Goal: Find specific page/section: Find specific page/section

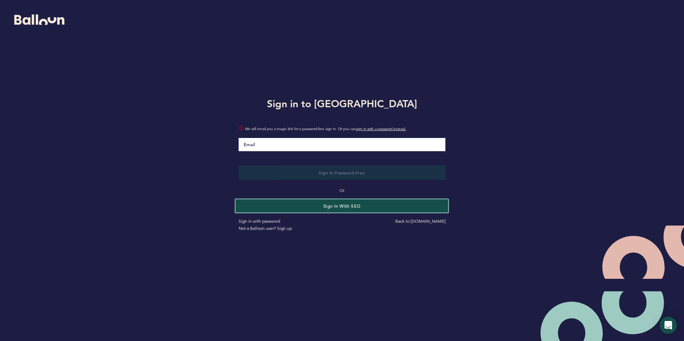
click at [314, 206] on button "Sign in with SSO" at bounding box center [342, 205] width 213 height 13
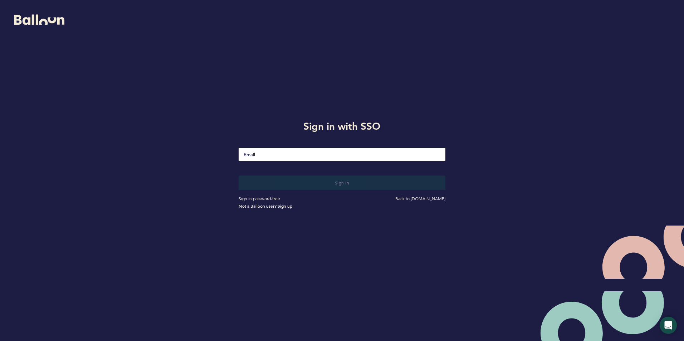
click at [249, 155] on input "Email" at bounding box center [341, 154] width 206 height 13
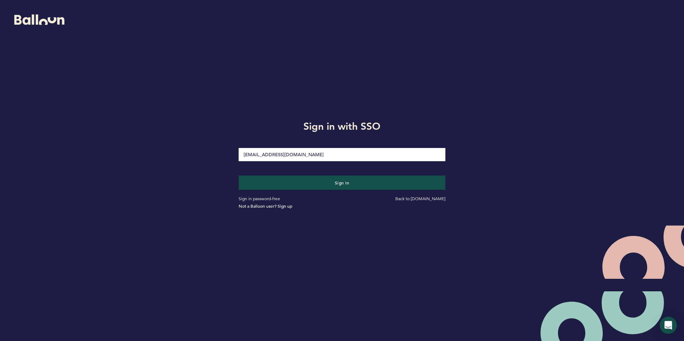
type input "[EMAIL_ADDRESS][DOMAIN_NAME]"
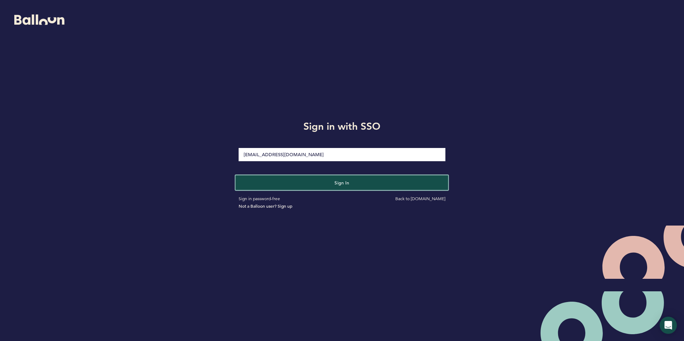
click at [279, 185] on button "Sign in" at bounding box center [342, 182] width 213 height 15
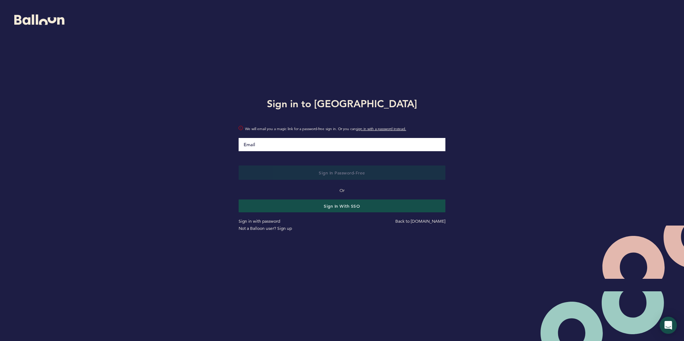
click at [306, 149] on input "Email" at bounding box center [341, 144] width 206 height 13
type input "[EMAIL_ADDRESS][DOMAIN_NAME]"
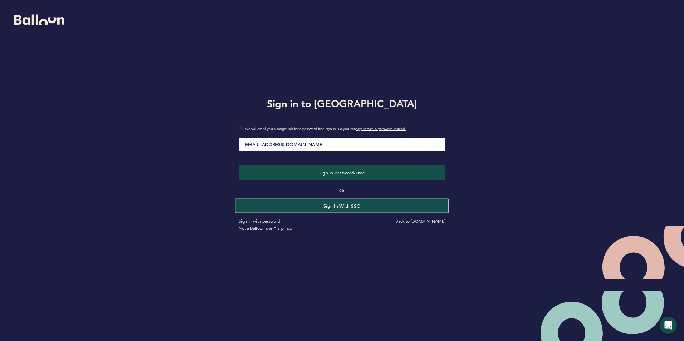
click at [310, 205] on button "Sign in with SSO" at bounding box center [342, 205] width 213 height 13
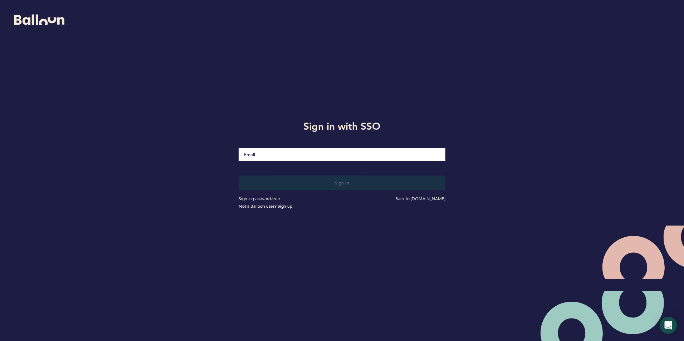
click at [300, 154] on input "Email" at bounding box center [341, 154] width 206 height 13
type input "[EMAIL_ADDRESS][DOMAIN_NAME]"
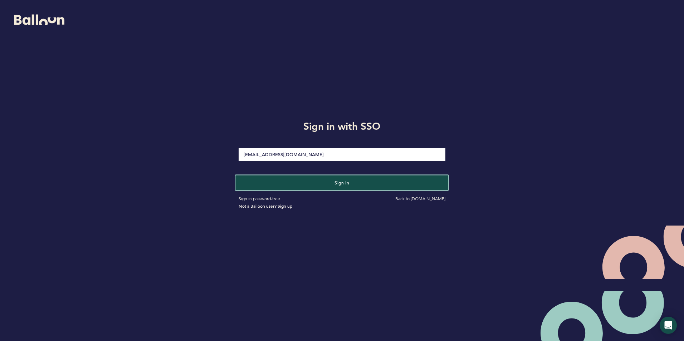
click at [272, 178] on button "Sign in" at bounding box center [342, 182] width 213 height 15
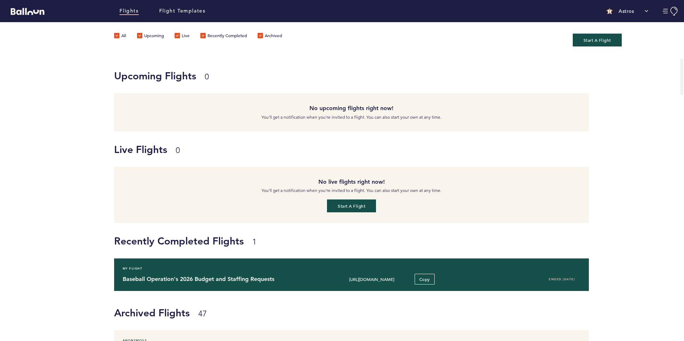
click at [304, 283] on h4 "Baseball Operation's 2026 Budget and Staffing Requests" at bounding box center [215, 279] width 185 height 9
